Goal: Transaction & Acquisition: Obtain resource

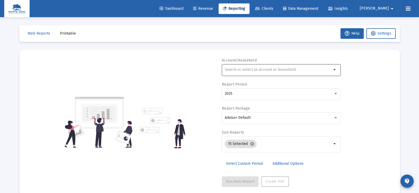
click at [238, 70] on input "text" at bounding box center [278, 70] width 107 height 4
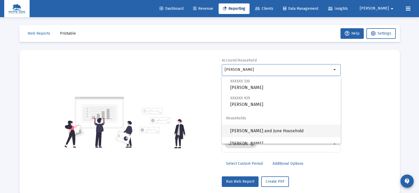
scroll to position [51, 0]
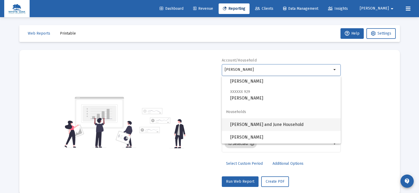
click at [260, 123] on span "[PERSON_NAME] and June Household" at bounding box center [283, 125] width 106 height 13
type input "[PERSON_NAME] and June Household"
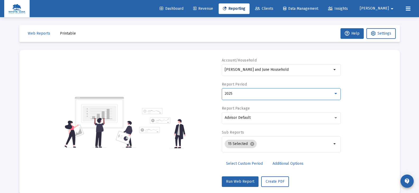
click at [240, 94] on div "2025" at bounding box center [279, 94] width 109 height 4
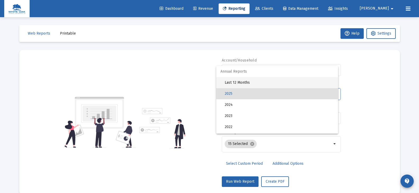
click at [239, 83] on span "Last 12 Months" at bounding box center [279, 82] width 109 height 11
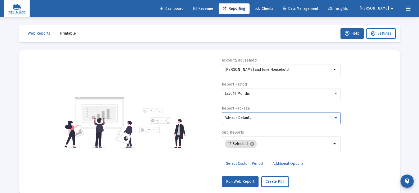
click at [242, 119] on span "Advisor Default" at bounding box center [238, 118] width 26 height 4
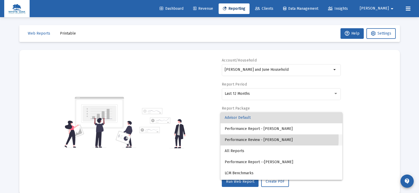
click at [245, 139] on span "Performance Review - [PERSON_NAME]" at bounding box center [281, 140] width 113 height 11
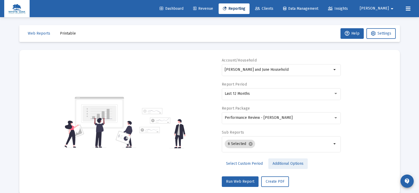
click at [274, 165] on span "Additional Options" at bounding box center [288, 164] width 31 height 4
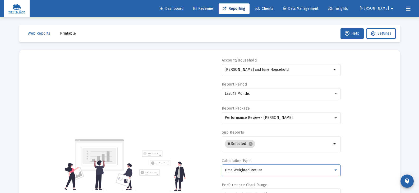
click at [260, 171] on span "Time Weighted Return" at bounding box center [244, 170] width 38 height 4
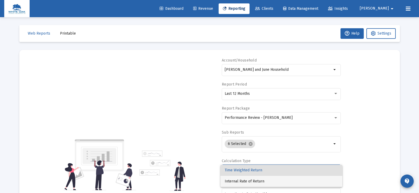
click at [259, 182] on span "Internal Rate of Return" at bounding box center [281, 181] width 113 height 11
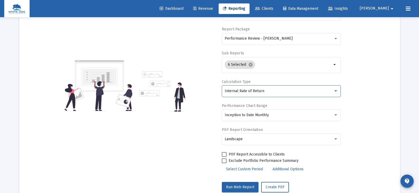
scroll to position [95, 0]
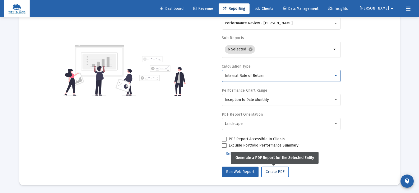
click at [268, 171] on span "Create PDF" at bounding box center [275, 172] width 19 height 4
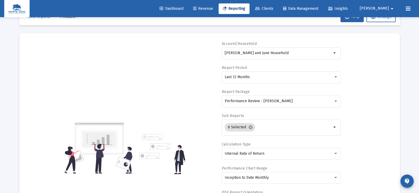
scroll to position [0, 0]
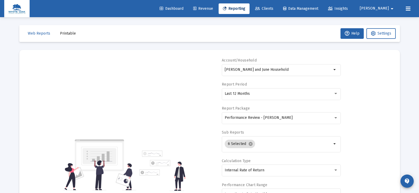
click at [61, 34] on span "Printable" at bounding box center [68, 33] width 16 height 4
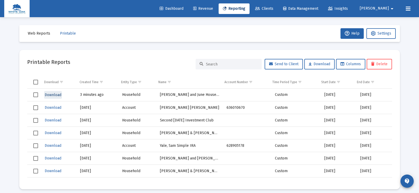
click at [56, 95] on span "Download" at bounding box center [53, 95] width 17 height 4
click at [55, 94] on span "Download" at bounding box center [53, 95] width 17 height 4
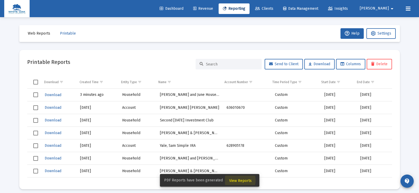
click at [237, 181] on span "View Reports" at bounding box center [240, 181] width 22 height 4
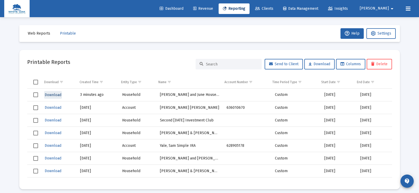
click at [56, 94] on span "Download" at bounding box center [53, 95] width 17 height 4
